Goal: Transaction & Acquisition: Purchase product/service

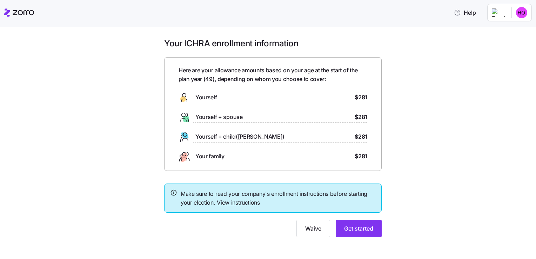
click at [310, 137] on div "Yourself + child([PERSON_NAME]) $281" at bounding box center [273, 136] width 189 height 11
click at [339, 225] on button "Get started" at bounding box center [359, 229] width 46 height 18
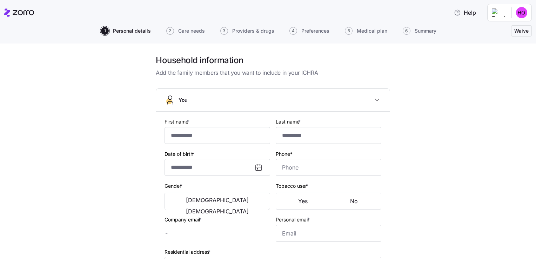
type input "*****"
type input "**********"
type input "[EMAIL_ADDRESS][DOMAIN_NAME]"
type input "**********"
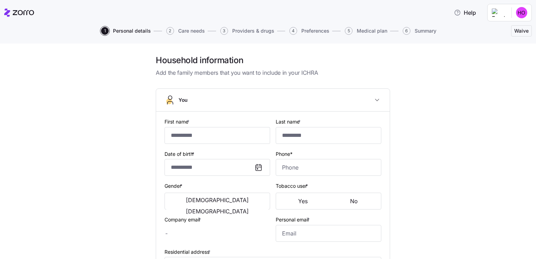
checkbox input "true"
type input "**********"
type input "[PHONE_NUMBER]"
type input "[DEMOGRAPHIC_DATA] citizen"
type input "Single"
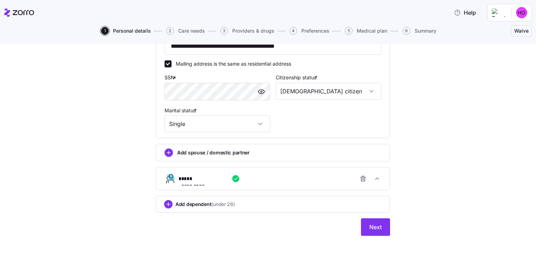
scroll to position [253, 0]
click at [375, 227] on span "Next" at bounding box center [376, 227] width 12 height 8
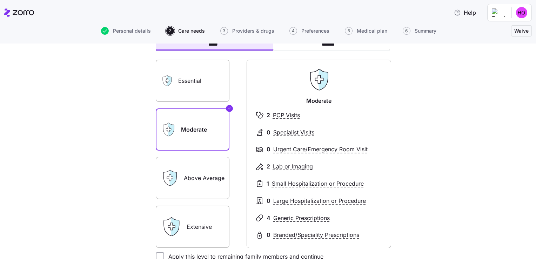
scroll to position [56, 0]
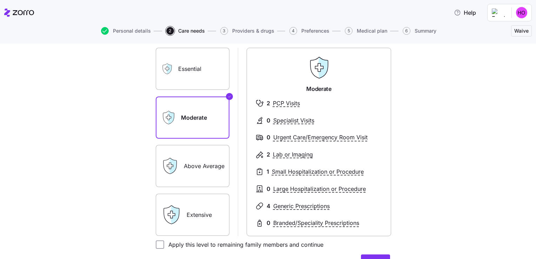
click at [204, 67] on label "Essential" at bounding box center [193, 69] width 74 height 42
click at [0, 0] on input "Essential" at bounding box center [0, 0] width 0 height 0
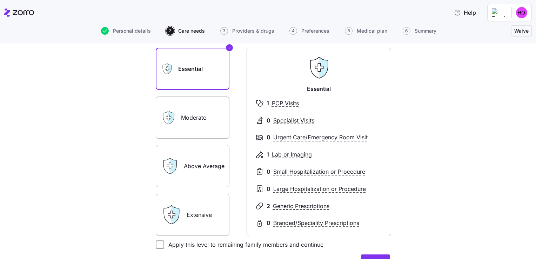
click at [190, 169] on label "Above Average" at bounding box center [193, 166] width 74 height 42
click at [0, 0] on input "Above Average" at bounding box center [0, 0] width 0 height 0
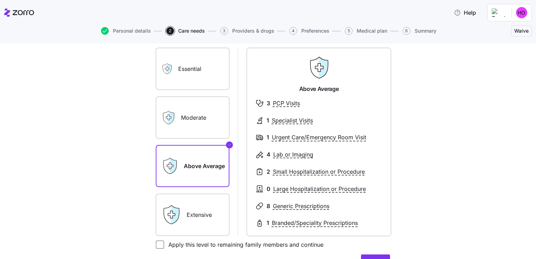
click at [178, 221] on icon at bounding box center [171, 215] width 20 height 20
click at [195, 213] on label "Extensive" at bounding box center [193, 215] width 74 height 42
click at [0, 0] on input "Extensive" at bounding box center [0, 0] width 0 height 0
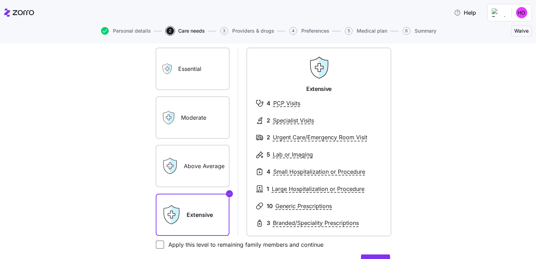
click at [179, 169] on div "Above Average" at bounding box center [193, 166] width 74 height 42
click at [204, 161] on label "Above Average" at bounding box center [193, 166] width 74 height 42
click at [0, 0] on input "Above Average" at bounding box center [0, 0] width 0 height 0
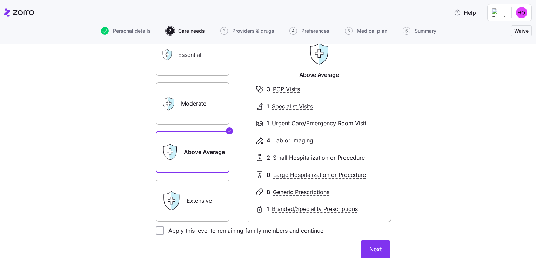
scroll to position [132, 0]
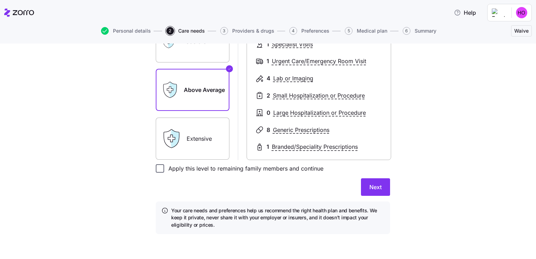
click at [157, 170] on input "Apply this level to remaining family members and continue" at bounding box center [160, 168] width 8 height 8
checkbox input "true"
click at [377, 186] on span "Next" at bounding box center [376, 187] width 12 height 8
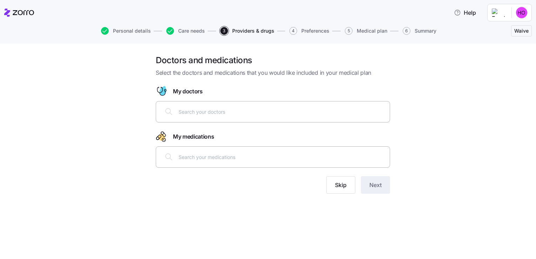
click at [229, 108] on input "text" at bounding box center [282, 112] width 207 height 8
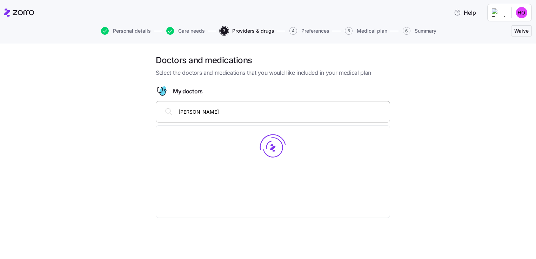
type input "[PERSON_NAME]"
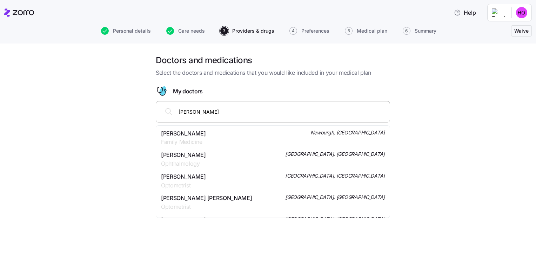
click at [206, 147] on div "[PERSON_NAME] Family Medicine Newburgh, [GEOGRAPHIC_DATA]" at bounding box center [273, 138] width 231 height 22
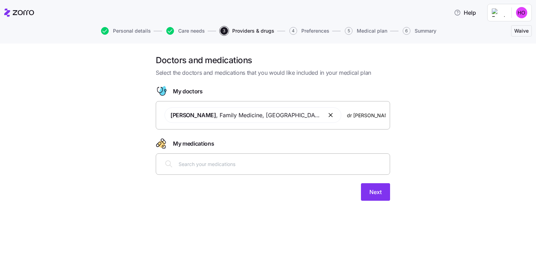
type input "[PERSON_NAME]"
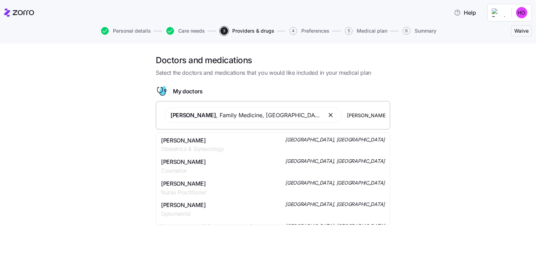
click at [206, 147] on span "Obstetrics & Gynecology" at bounding box center [192, 149] width 63 height 9
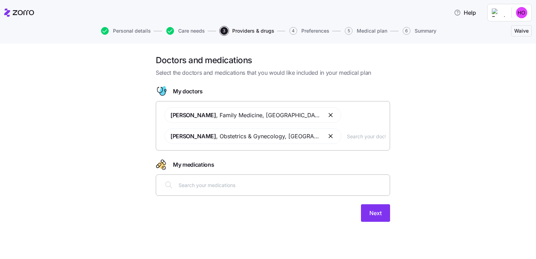
click at [203, 190] on div at bounding box center [272, 185] width 225 height 17
type input "[MEDICAL_DATA]"
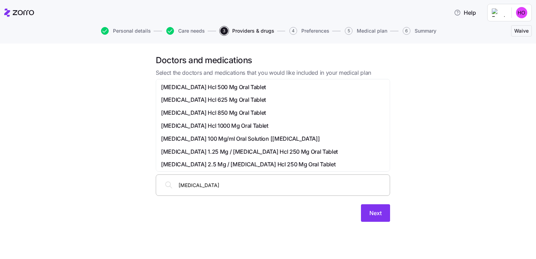
click at [212, 84] on span "[MEDICAL_DATA] Hcl 500 Mg Oral Tablet" at bounding box center [213, 87] width 105 height 9
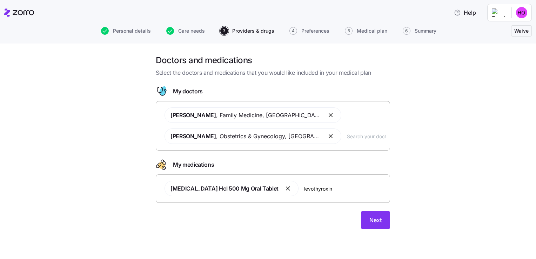
type input "[MEDICAL_DATA]"
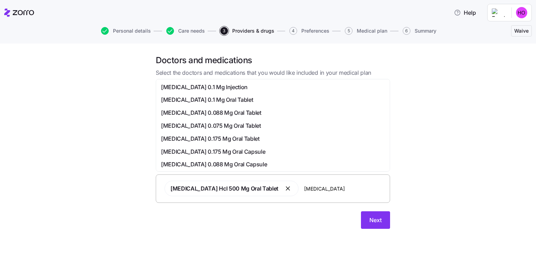
click at [223, 123] on span "[MEDICAL_DATA] 0.075 Mg Oral Tablet" at bounding box center [211, 125] width 100 height 9
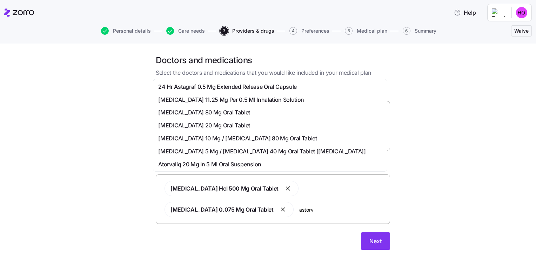
scroll to position [70, 0]
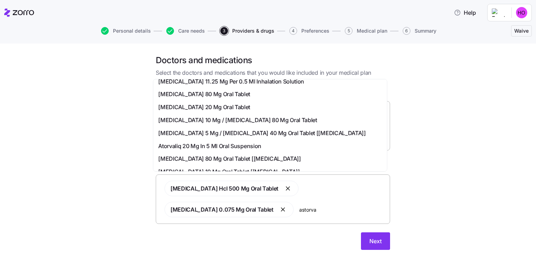
type input "astorvas"
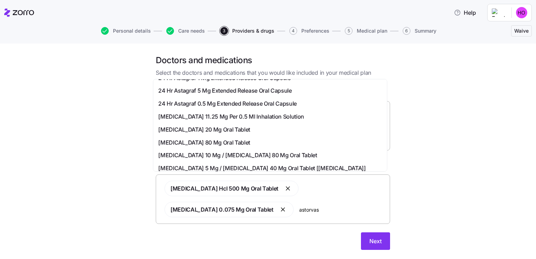
scroll to position [0, 0]
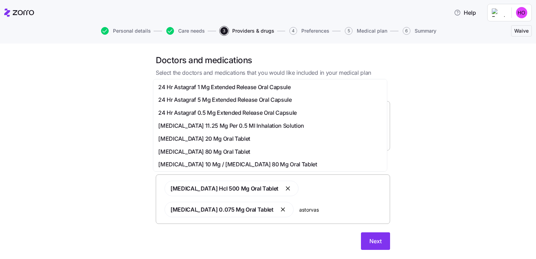
click at [211, 136] on span "[MEDICAL_DATA] 20 Mg Oral Tablet" at bounding box center [204, 138] width 92 height 9
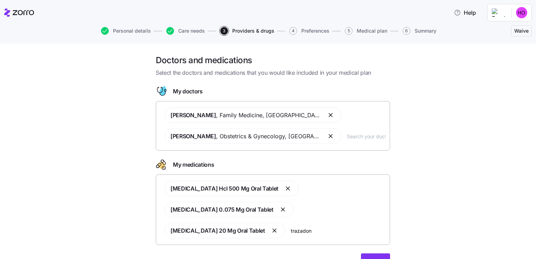
type input "trazadone"
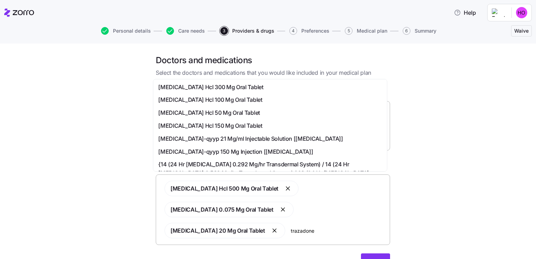
click at [197, 97] on span "[MEDICAL_DATA] Hcl 100 Mg Oral Tablet" at bounding box center [210, 99] width 104 height 9
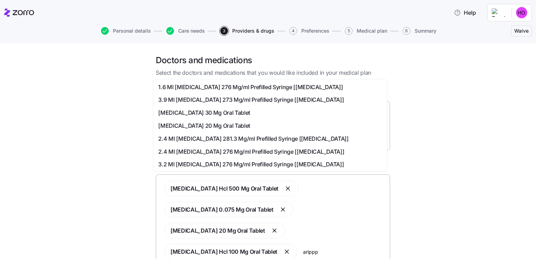
type input "aripppr"
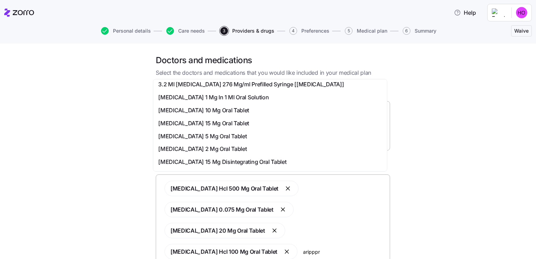
scroll to position [84, 0]
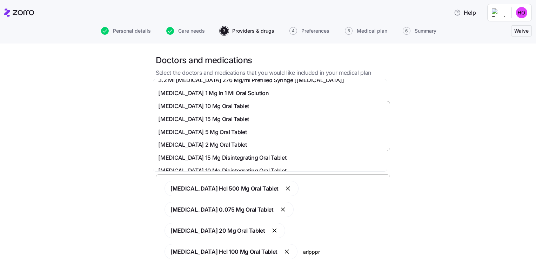
click at [203, 130] on span "[MEDICAL_DATA] 5 Mg Oral Tablet" at bounding box center [202, 132] width 88 height 9
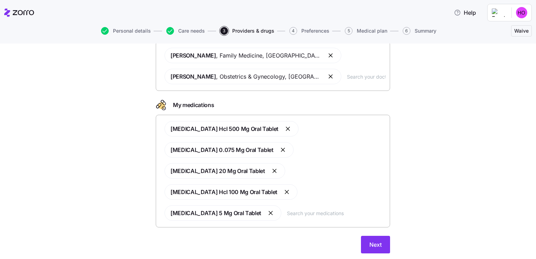
scroll to position [60, 0]
type input "f"
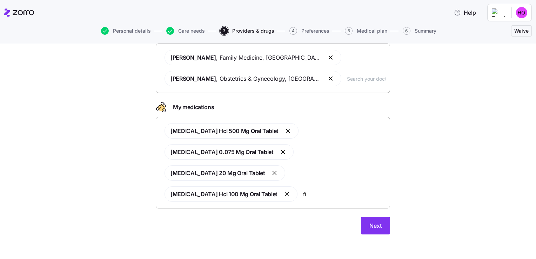
type input "f"
click at [275, 173] on div "[MEDICAL_DATA] Hcl 500 Mg Oral Tablet [MEDICAL_DATA] 0.075 Mg Oral Tablet [MEDI…" at bounding box center [272, 162] width 225 height 87
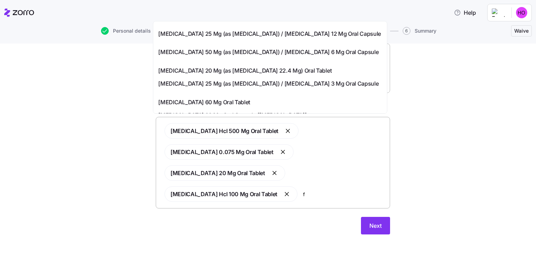
click at [218, 98] on span "[MEDICAL_DATA] 60 Mg Oral Tablet" at bounding box center [204, 102] width 92 height 9
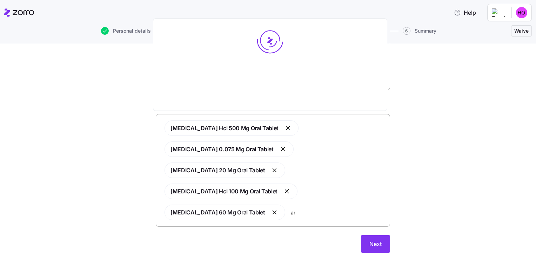
scroll to position [0, 0]
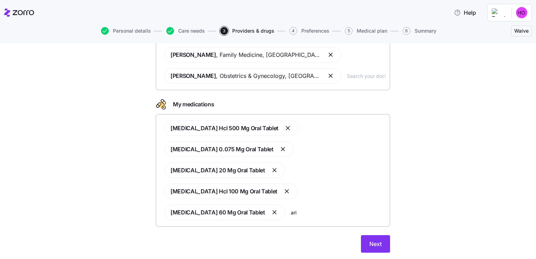
type input "arip"
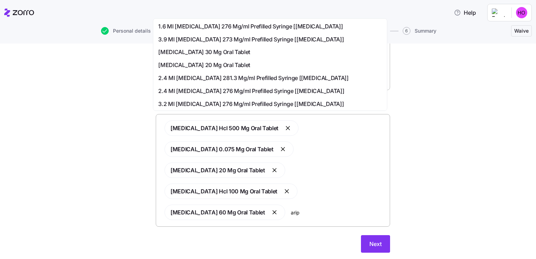
click at [217, 70] on div "[MEDICAL_DATA] 20 Mg Oral Tablet" at bounding box center [270, 65] width 231 height 13
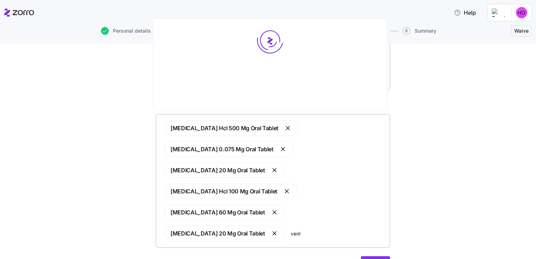
type input "venla"
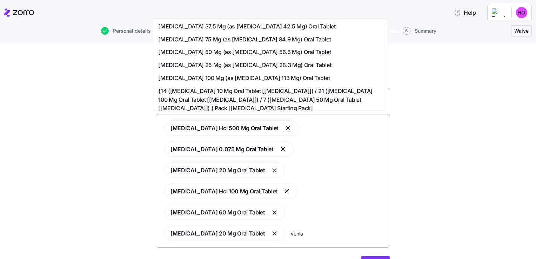
click at [196, 27] on span "[MEDICAL_DATA] 37.5 Mg (as [MEDICAL_DATA] 42.5 Mg) Oral Tablet" at bounding box center [246, 26] width 177 height 9
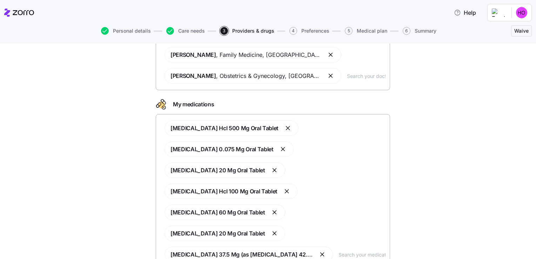
scroll to position [100, 0]
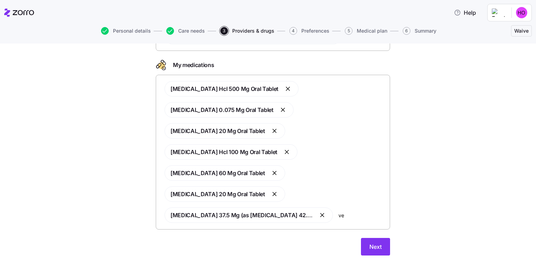
type input "v"
click at [374, 243] on span "Next" at bounding box center [376, 247] width 12 height 8
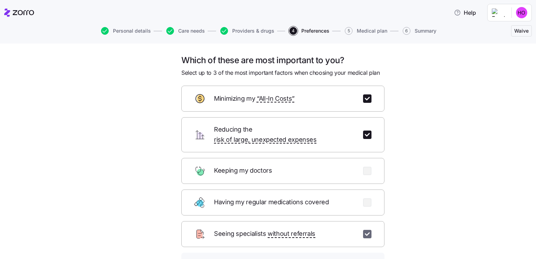
click at [365, 230] on input "checkbox" at bounding box center [367, 234] width 8 height 8
checkbox input "false"
click at [364, 198] on input "checkbox" at bounding box center [367, 202] width 8 height 8
checkbox input "true"
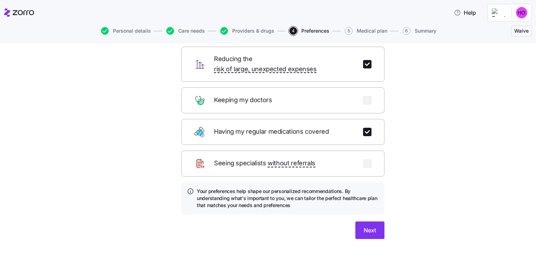
scroll to position [74, 0]
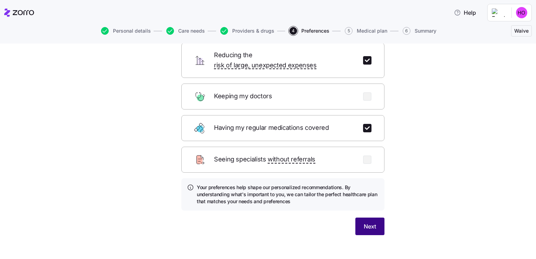
click at [361, 220] on button "Next" at bounding box center [370, 227] width 29 height 18
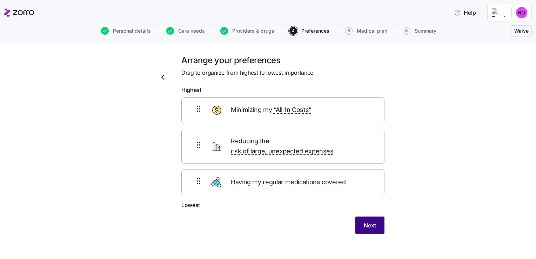
click at [361, 220] on button "Next" at bounding box center [370, 226] width 29 height 18
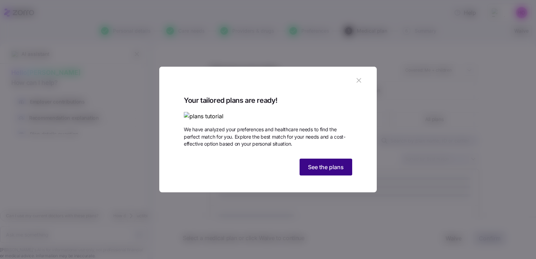
click at [330, 176] on button "See the plans" at bounding box center [326, 167] width 53 height 17
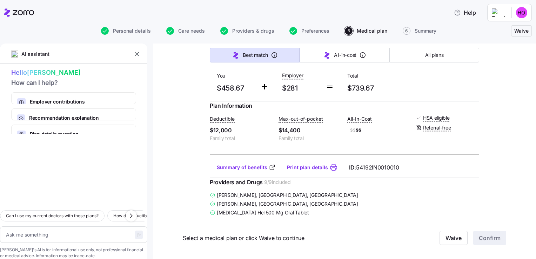
scroll to position [1011, 0]
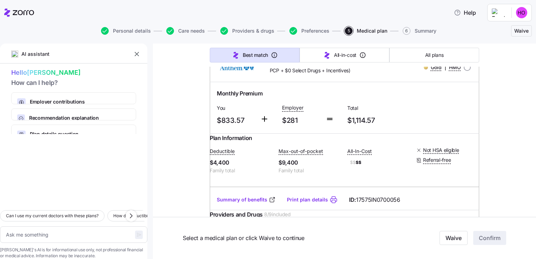
type textarea "x"
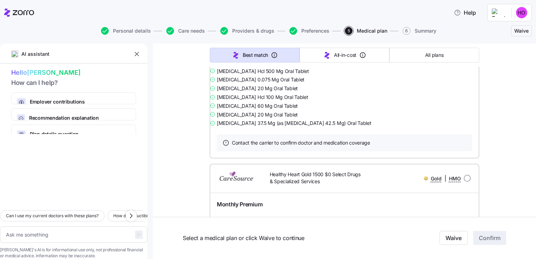
scroll to position [2293, 0]
